Goal: Task Accomplishment & Management: Use online tool/utility

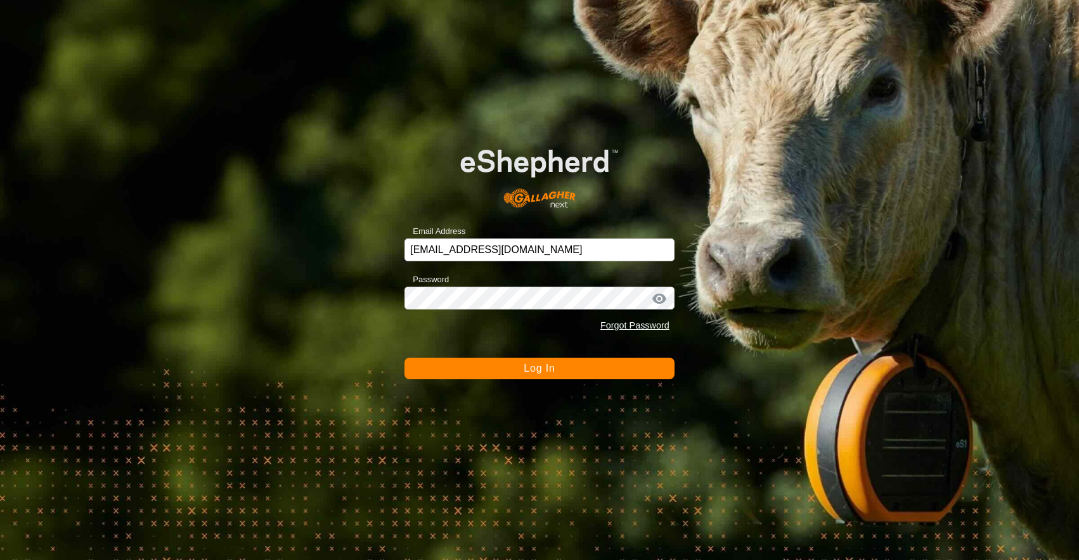
click at [548, 368] on span "Log In" at bounding box center [538, 367] width 31 height 11
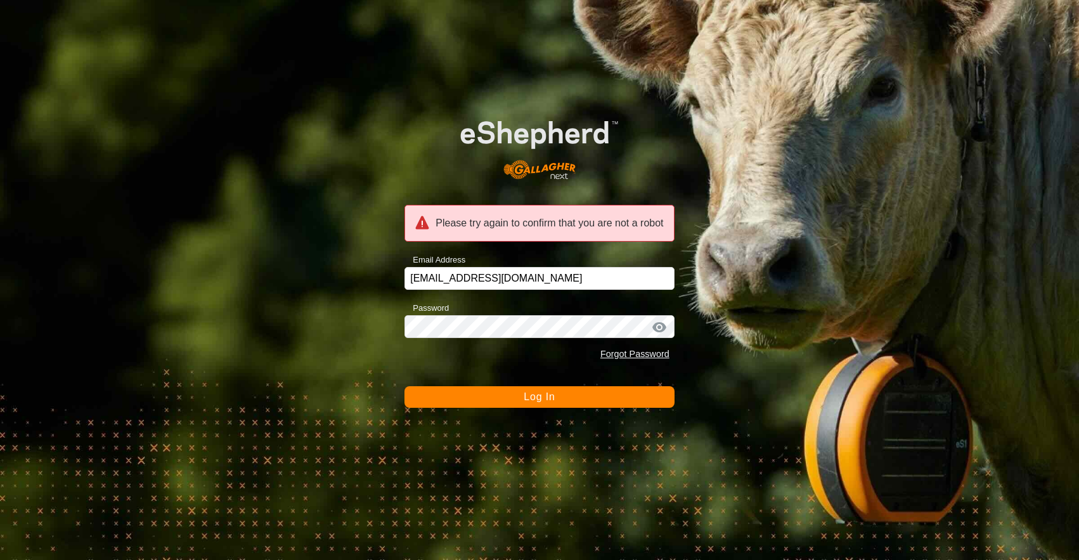
click at [660, 327] on div at bounding box center [659, 327] width 19 height 13
click at [667, 329] on div at bounding box center [659, 327] width 19 height 13
click at [666, 328] on div at bounding box center [659, 327] width 19 height 13
click at [563, 401] on button "Log In" at bounding box center [539, 397] width 270 height 22
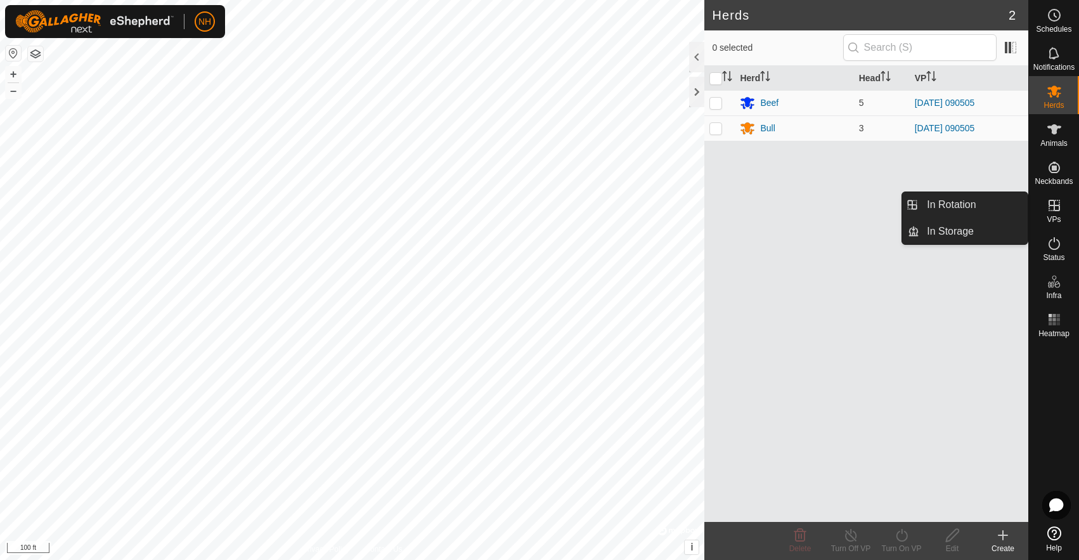
click at [1050, 205] on icon at bounding box center [1053, 205] width 11 height 11
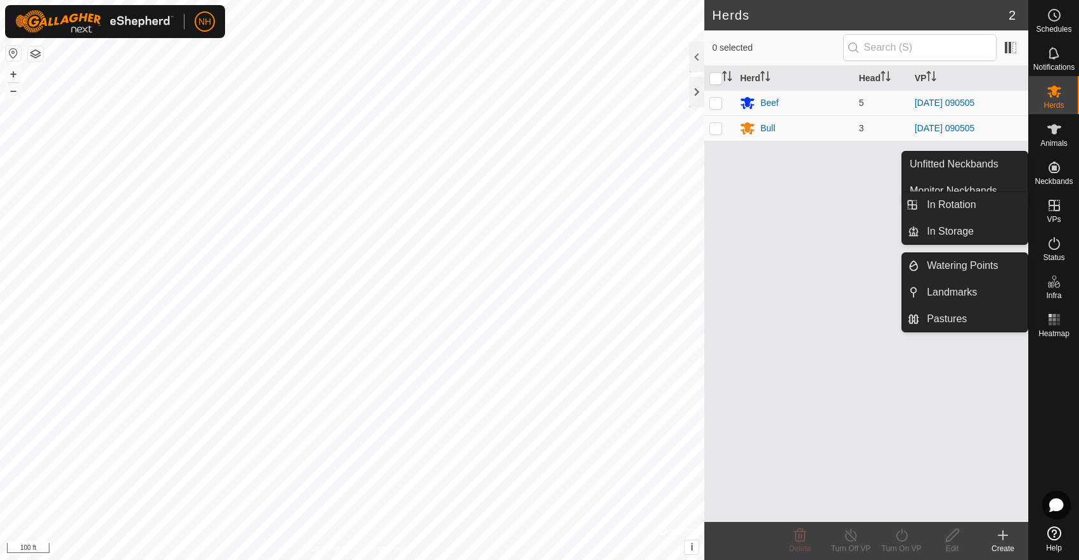
click at [1058, 210] on icon at bounding box center [1053, 205] width 11 height 11
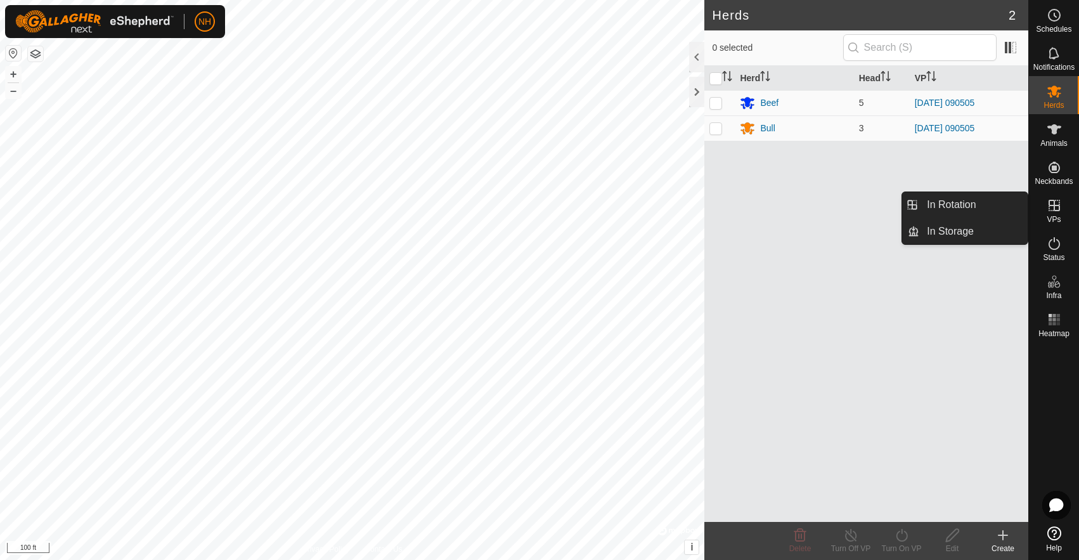
click at [1058, 210] on icon at bounding box center [1053, 205] width 11 height 11
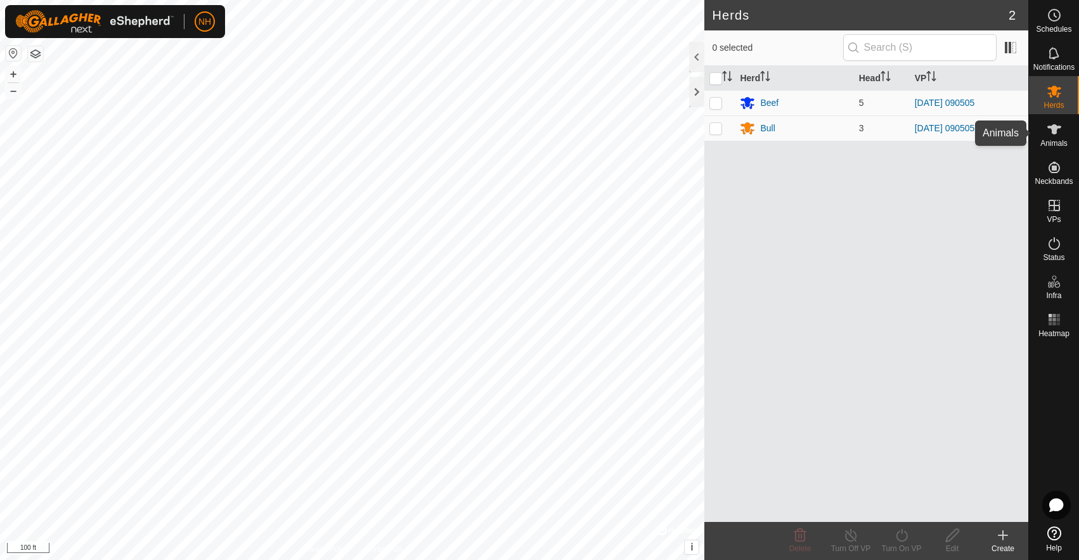
click at [1051, 132] on icon at bounding box center [1053, 129] width 15 height 15
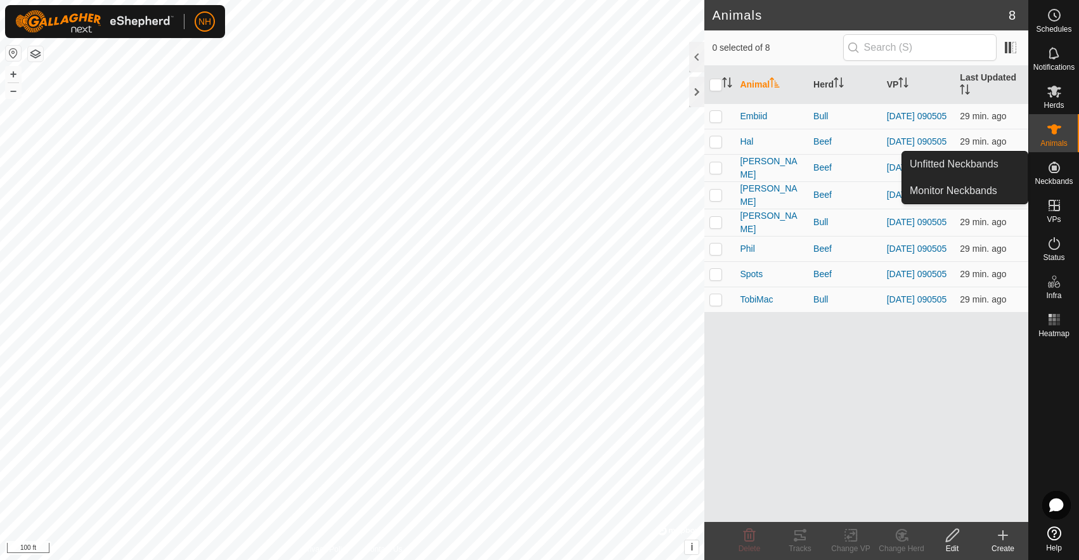
click at [1064, 168] on es-neckbands-svg-icon at bounding box center [1053, 167] width 23 height 20
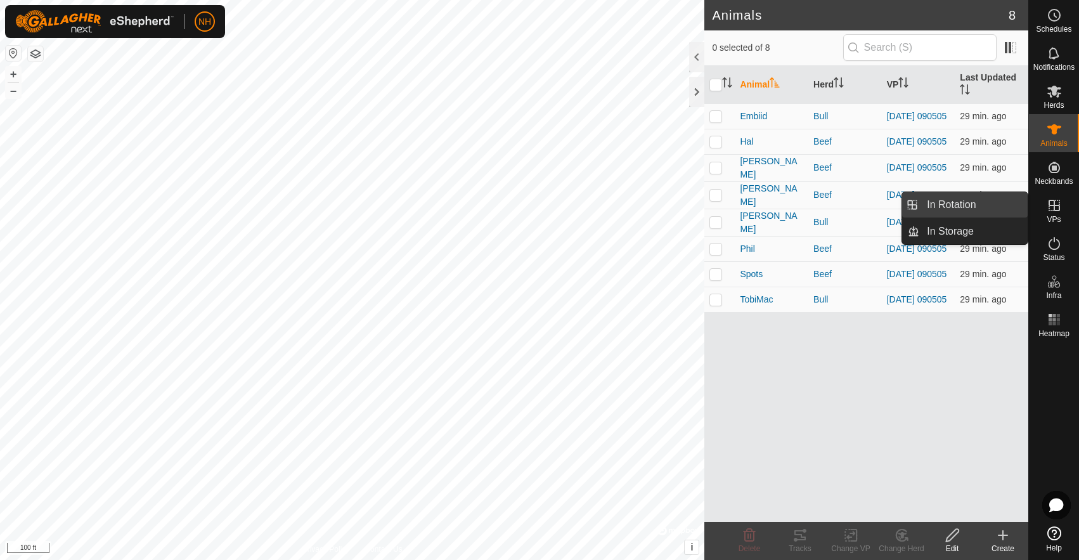
click at [968, 208] on link "In Rotation" at bounding box center [973, 204] width 108 height 25
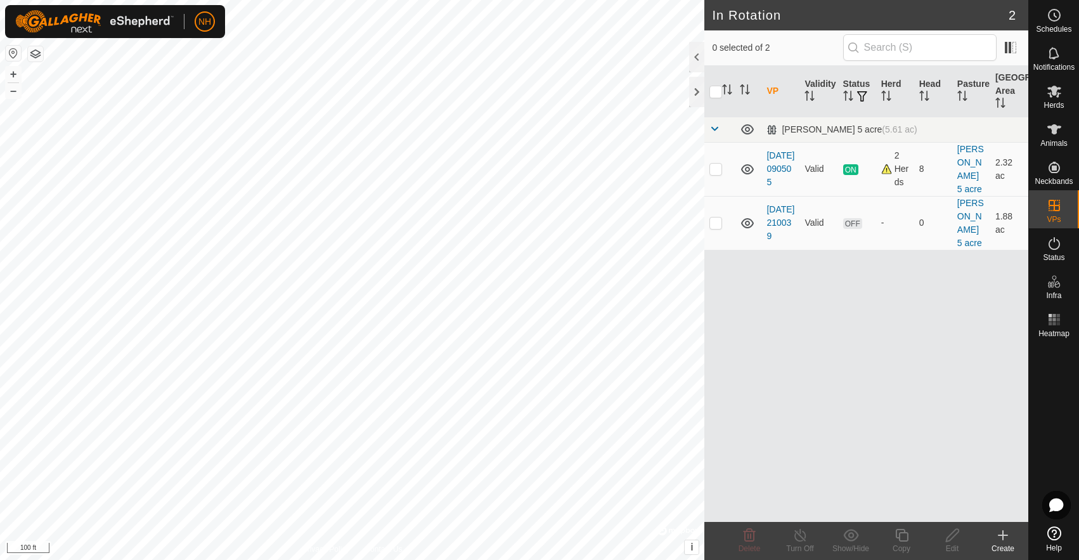
click at [1003, 535] on icon at bounding box center [1002, 535] width 9 height 0
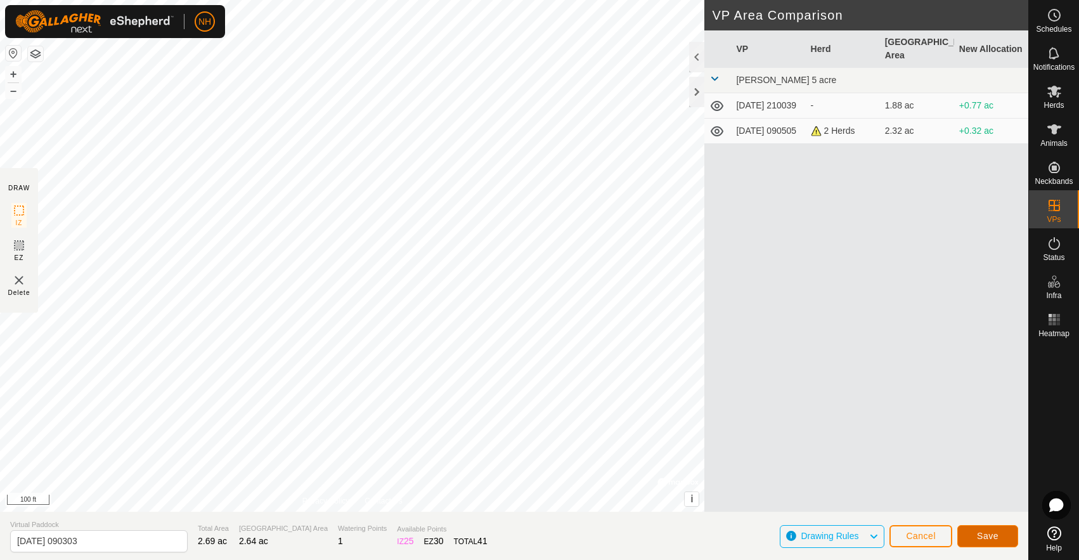
click at [984, 534] on span "Save" at bounding box center [988, 535] width 22 height 10
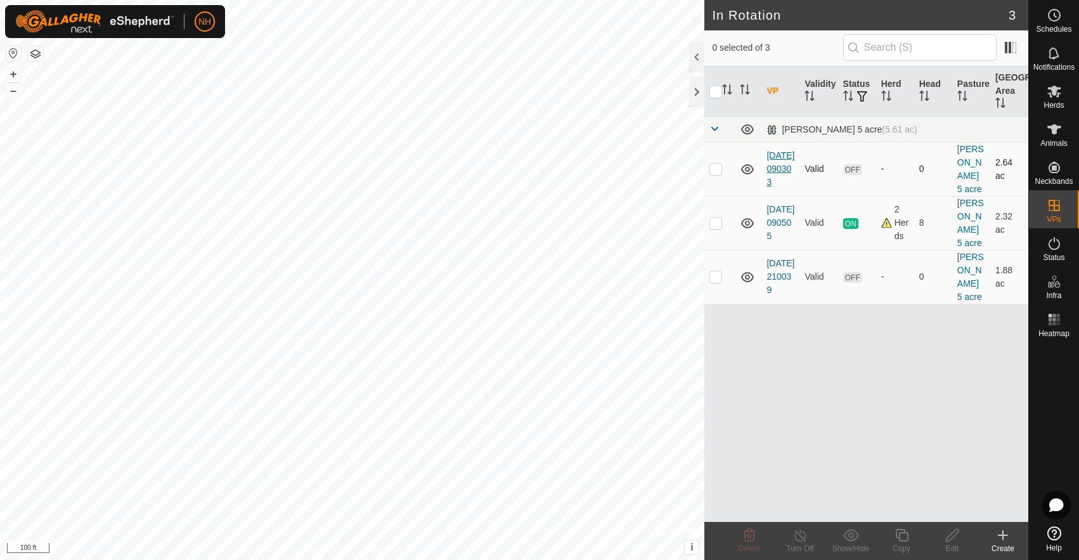
click at [779, 163] on link "[DATE] 090303" at bounding box center [780, 168] width 28 height 37
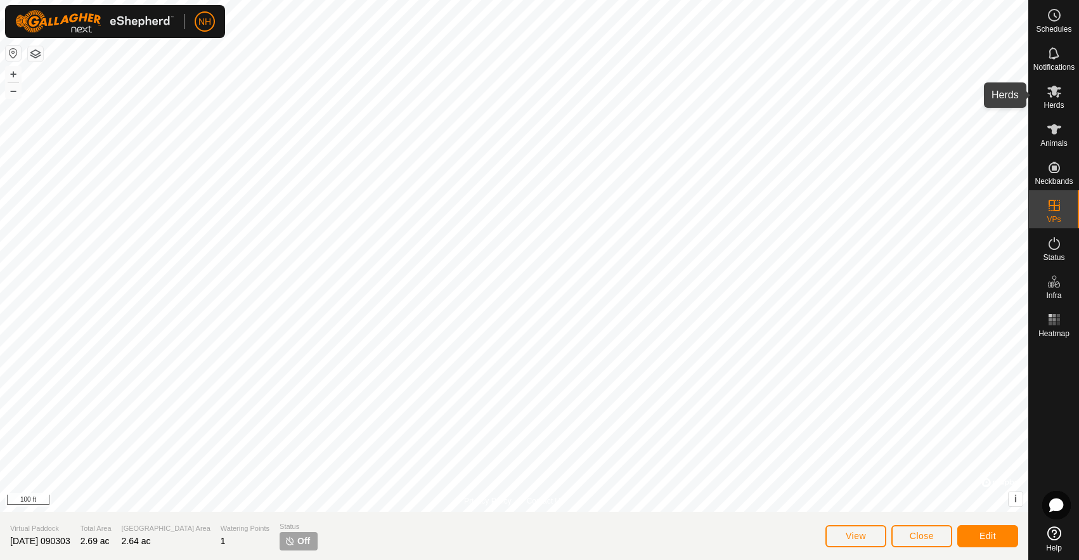
click at [1060, 94] on icon at bounding box center [1053, 91] width 15 height 15
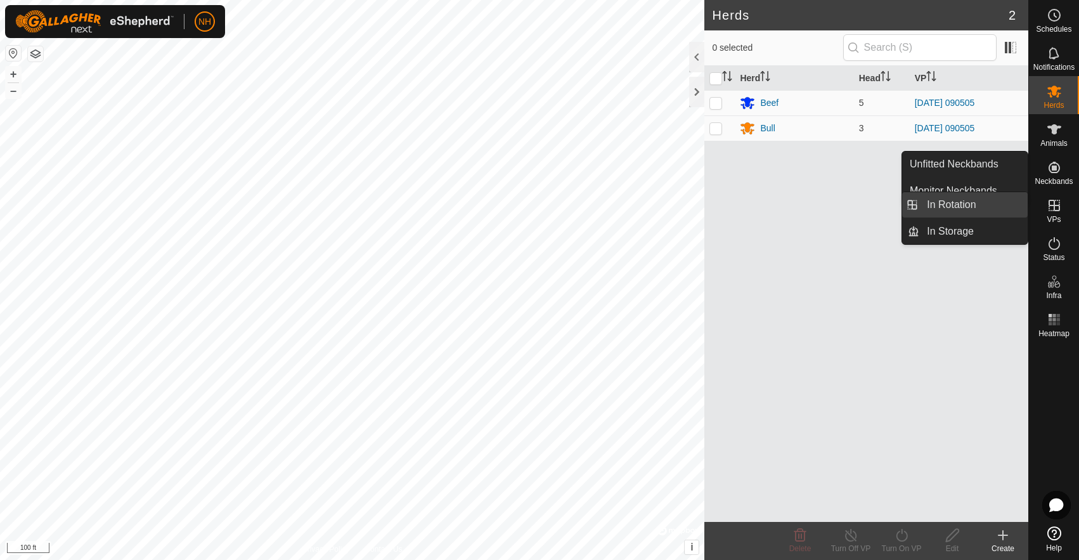
click at [968, 205] on link "In Rotation" at bounding box center [973, 204] width 108 height 25
